Goal: Task Accomplishment & Management: Manage account settings

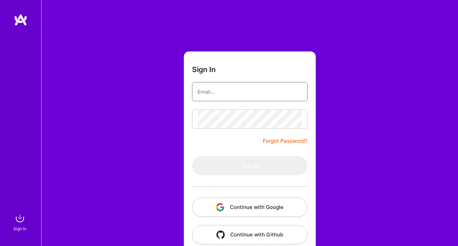
click at [214, 91] on input "email" at bounding box center [249, 92] width 104 height 18
type input "[EMAIL_ADDRESS][DOMAIN_NAME]"
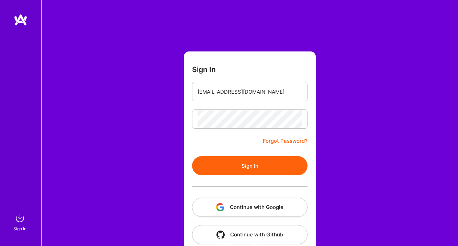
click at [244, 163] on button "Sign In" at bounding box center [249, 165] width 115 height 19
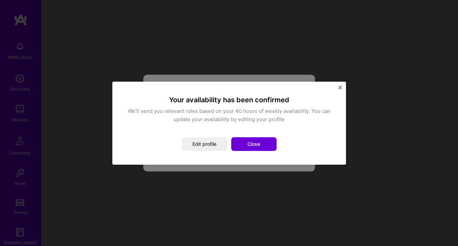
click at [249, 145] on button "Close" at bounding box center [253, 144] width 45 height 14
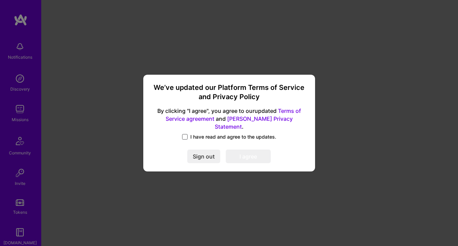
click at [182, 134] on span at bounding box center [184, 136] width 5 height 5
click at [0, 0] on input "I have read and agree to the updates." at bounding box center [0, 0] width 0 height 0
click at [242, 155] on button "I agree" at bounding box center [248, 157] width 45 height 14
